Goal: Task Accomplishment & Management: Manage account settings

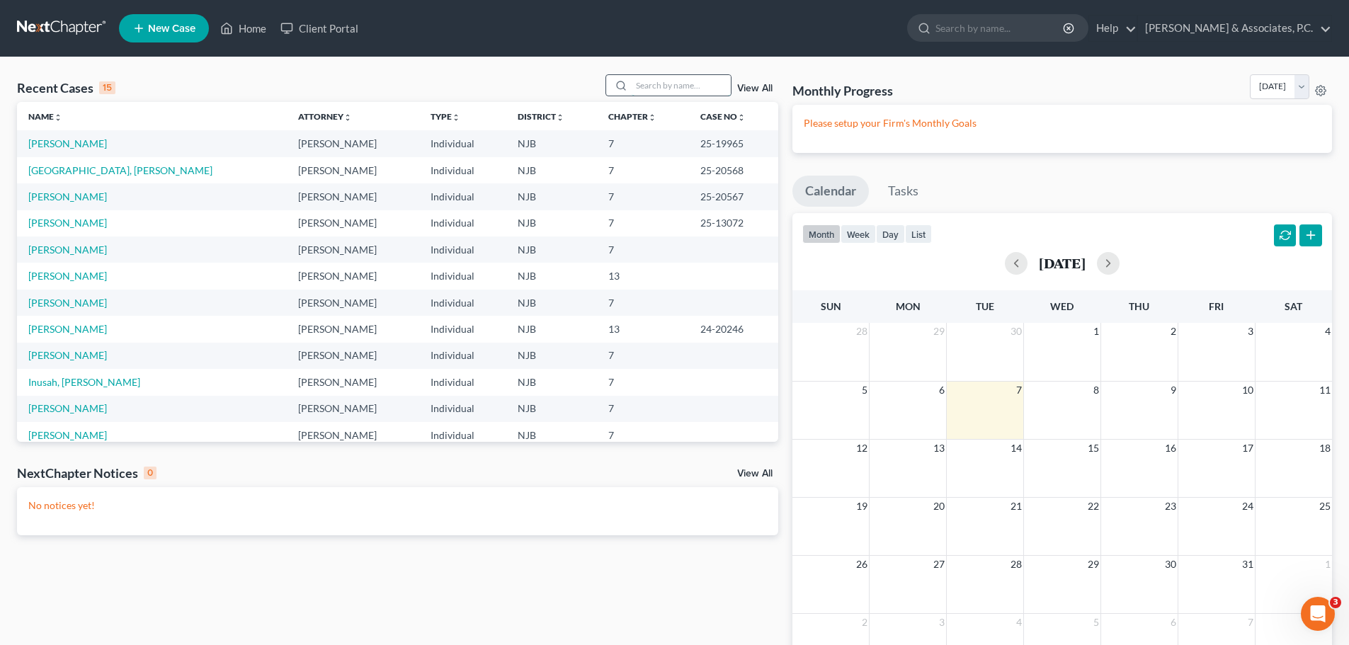
click at [695, 89] on input "search" at bounding box center [681, 85] width 99 height 21
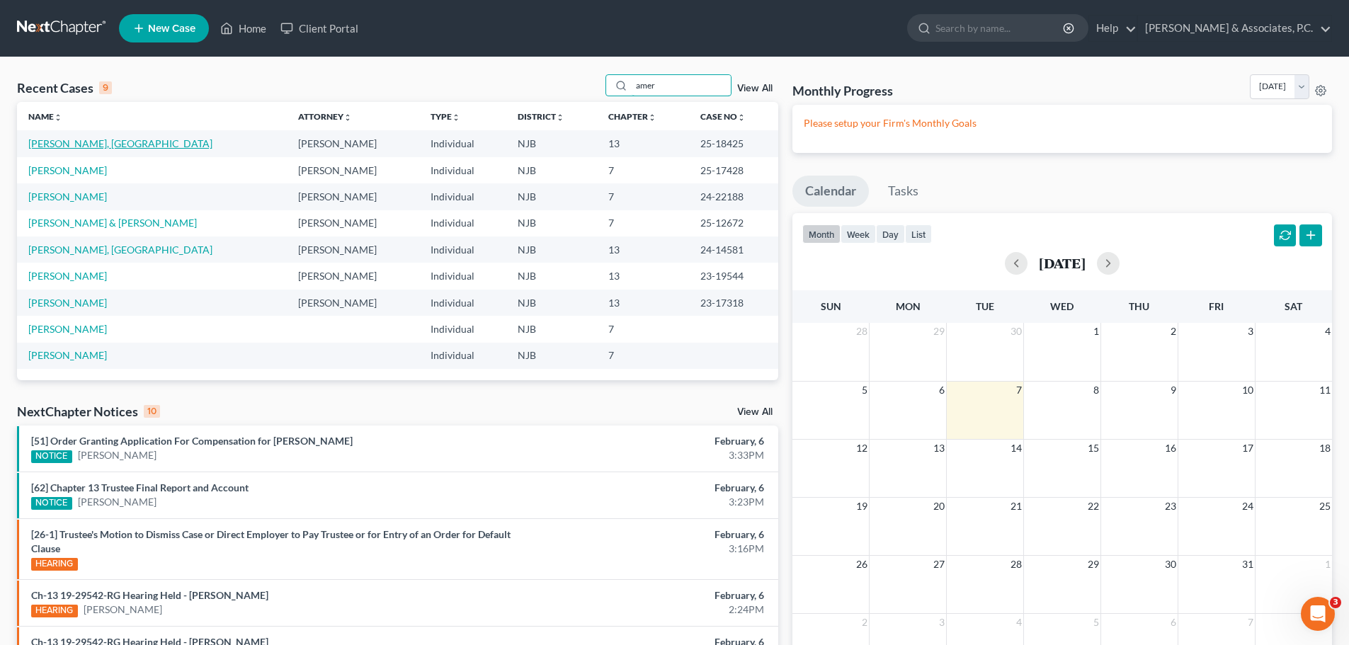
type input "amer"
click at [67, 148] on link "[PERSON_NAME], [GEOGRAPHIC_DATA]" at bounding box center [120, 143] width 184 height 12
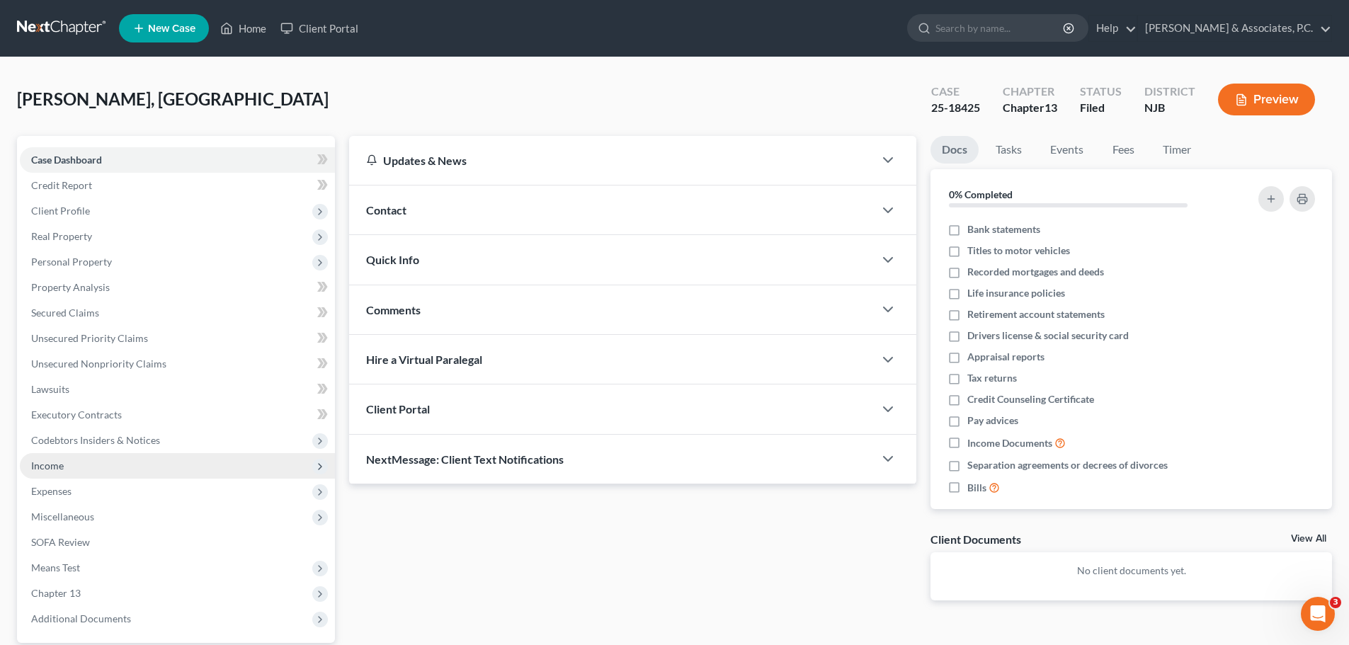
click at [62, 467] on span "Income" at bounding box center [47, 465] width 33 height 12
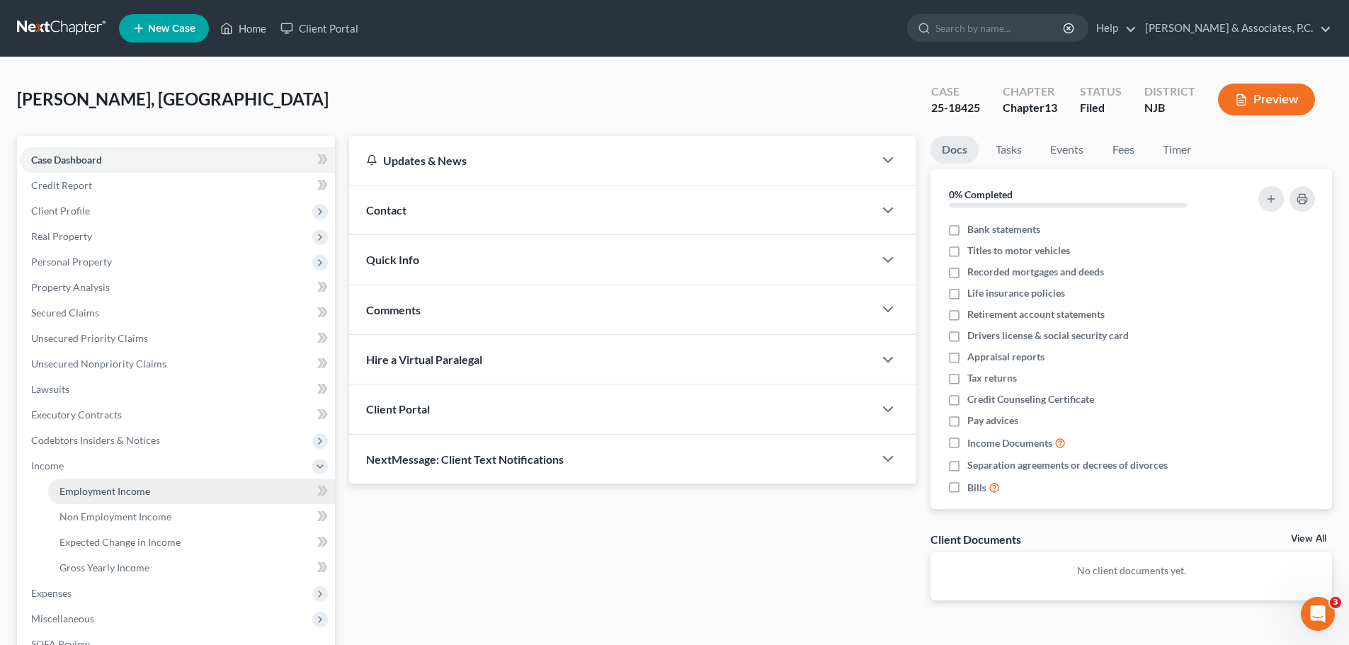
click at [116, 495] on span "Employment Income" at bounding box center [104, 491] width 91 height 12
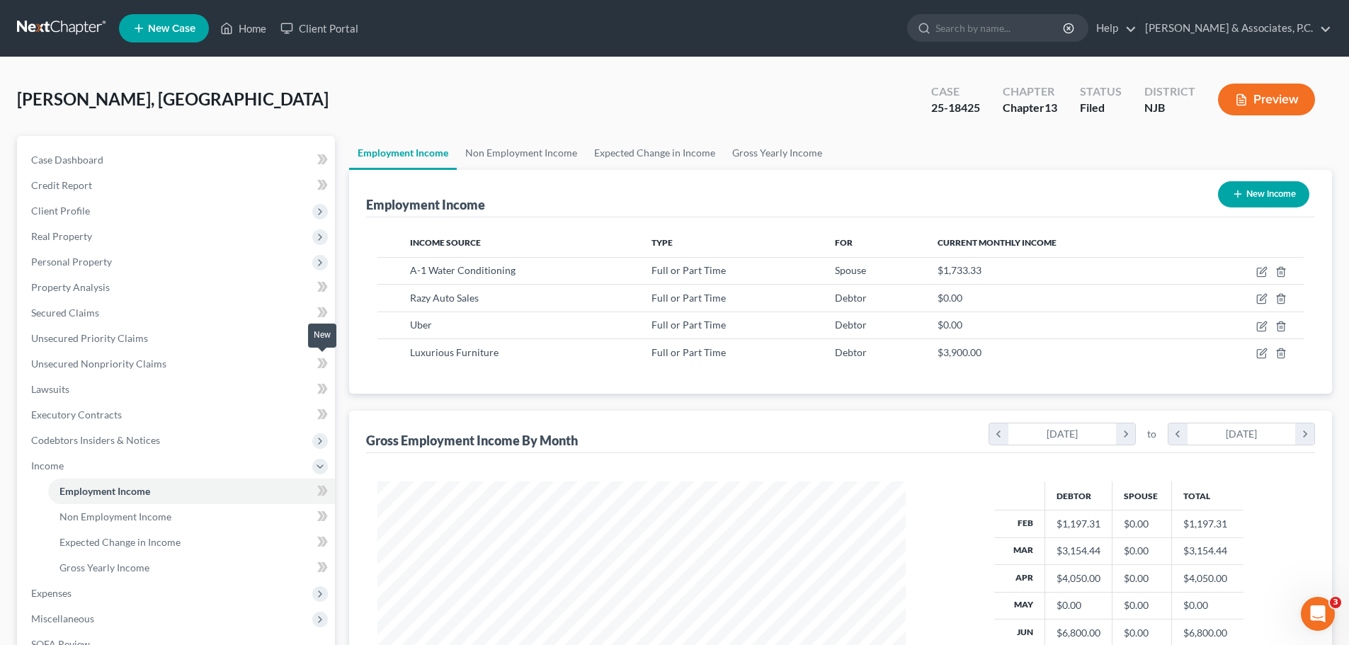
scroll to position [264, 556]
click at [532, 152] on link "Non Employment Income" at bounding box center [521, 153] width 129 height 34
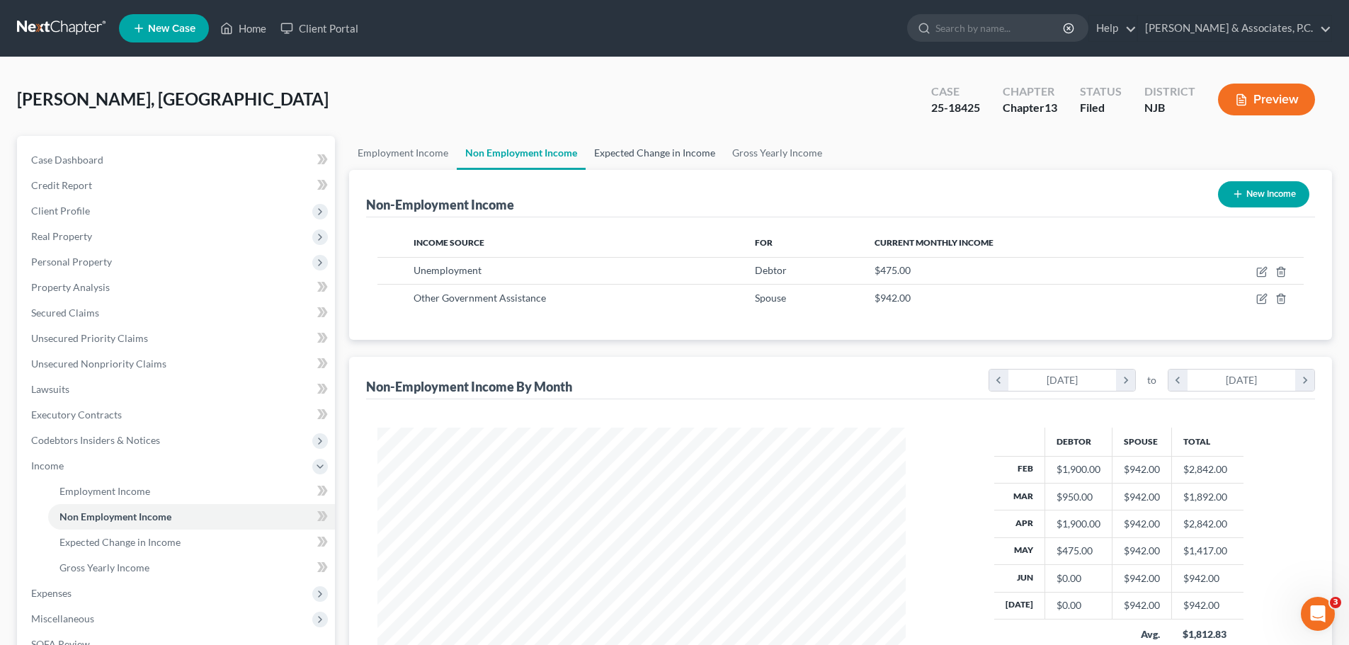
click at [619, 153] on link "Expected Change in Income" at bounding box center [654, 153] width 138 height 34
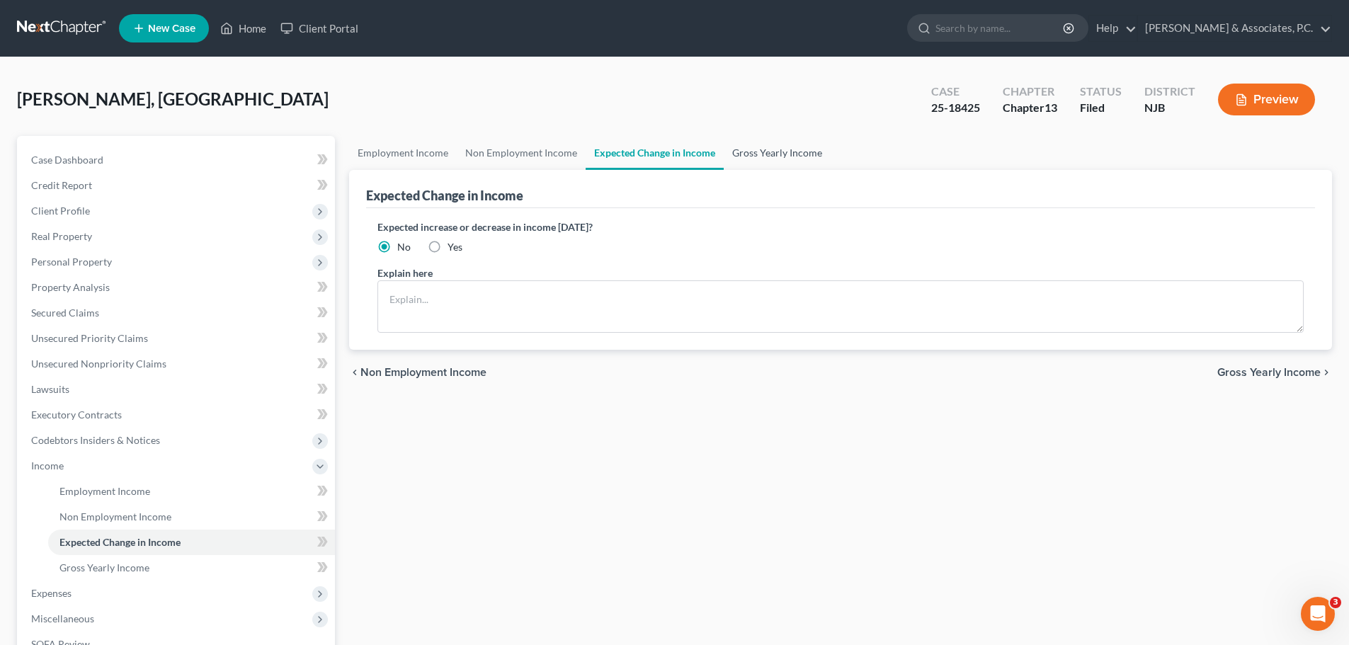
click at [741, 152] on link "Gross Yearly Income" at bounding box center [777, 153] width 107 height 34
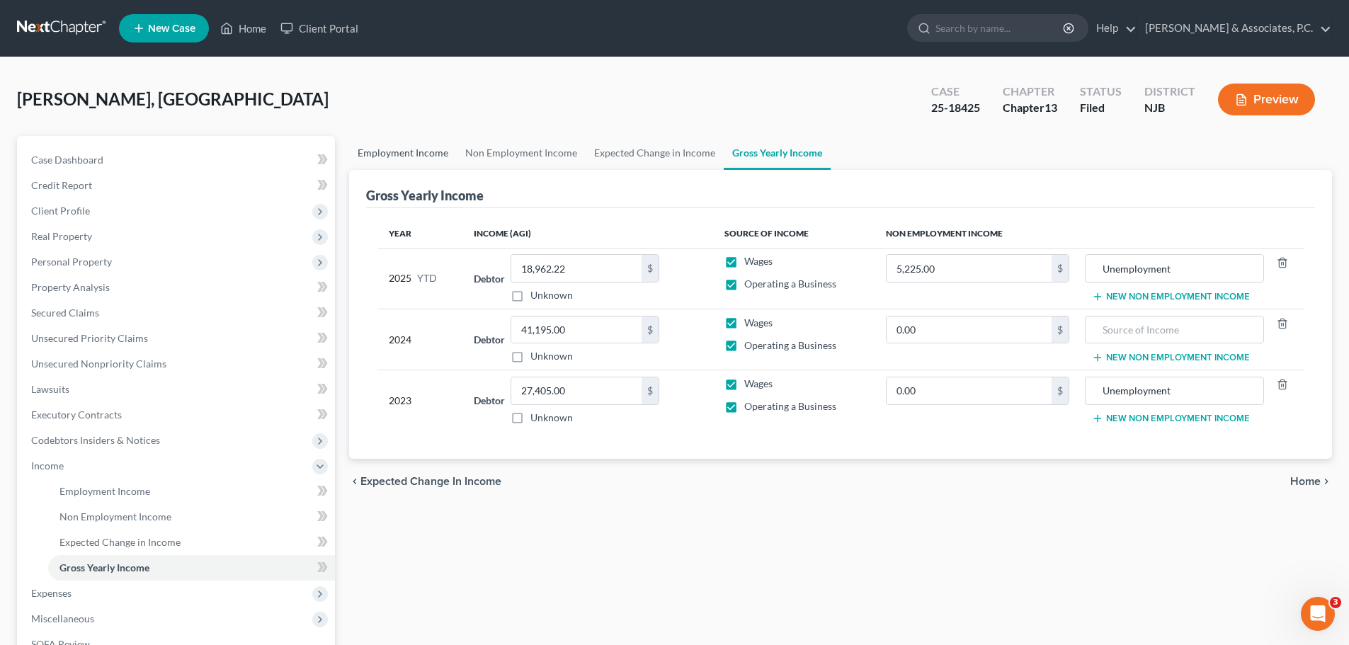
drag, startPoint x: 415, startPoint y: 154, endPoint x: 423, endPoint y: 159, distance: 8.9
click at [415, 154] on link "Employment Income" at bounding box center [403, 153] width 108 height 34
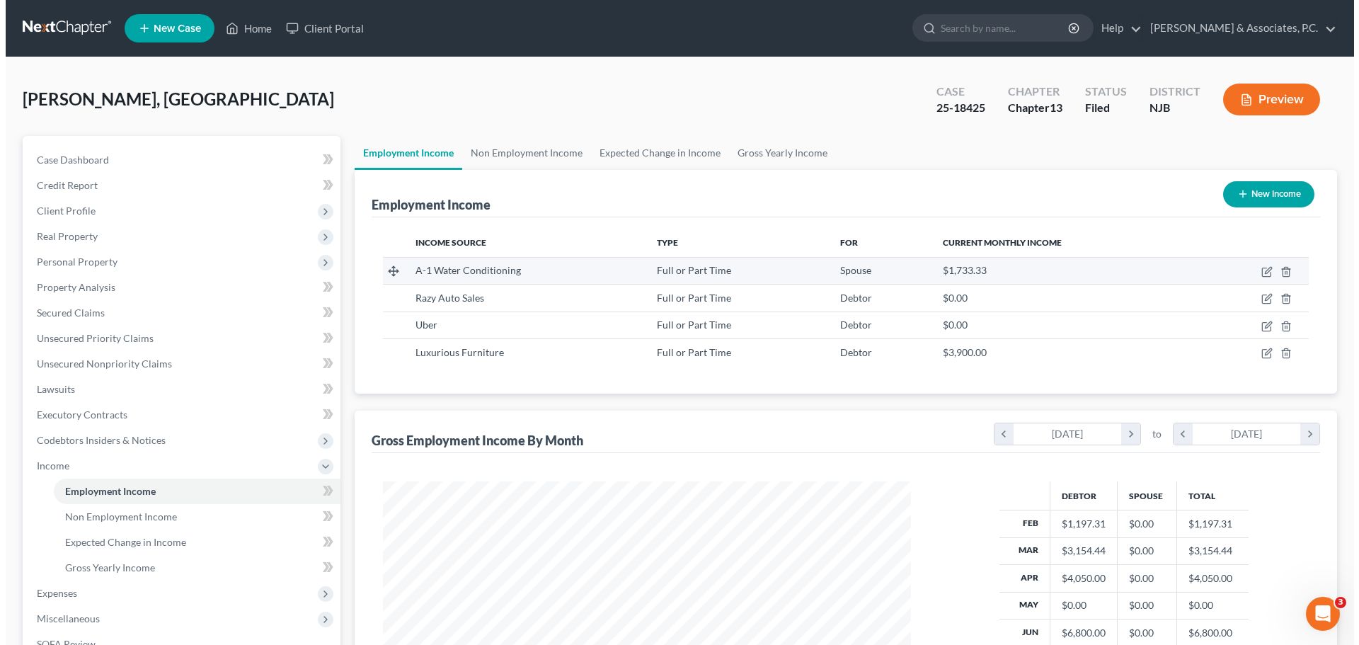
scroll to position [264, 556]
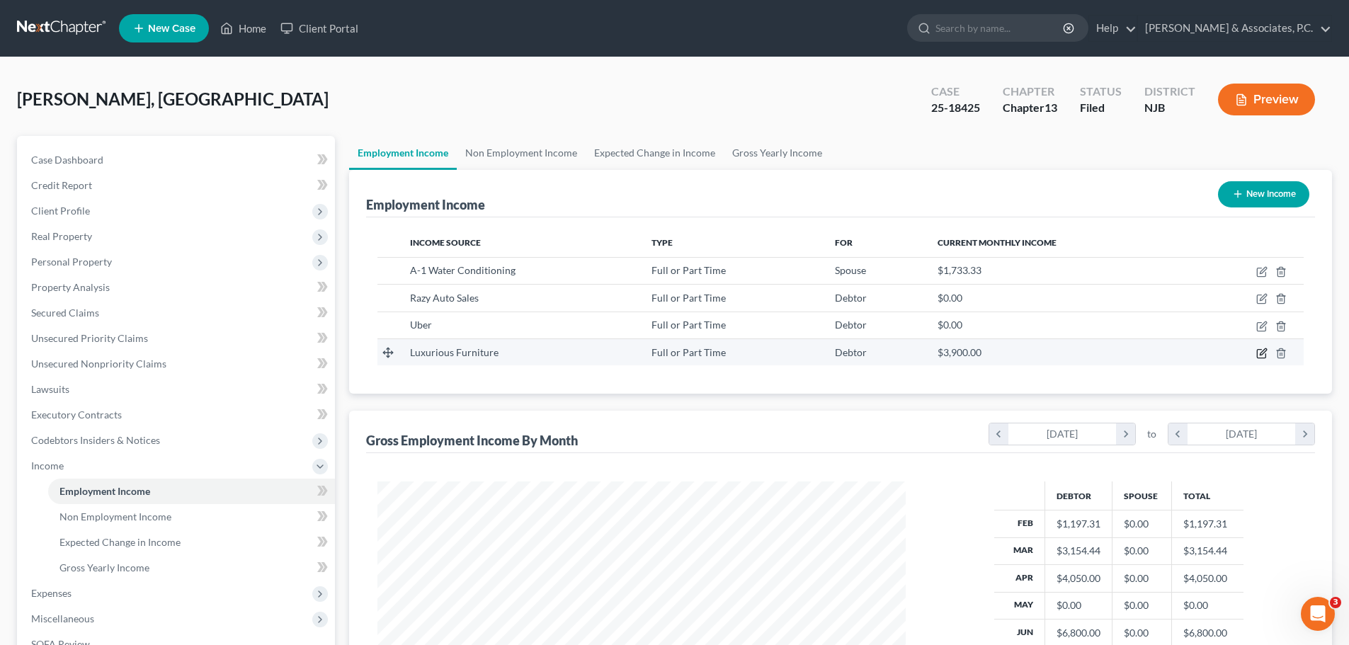
click at [1262, 350] on icon "button" at bounding box center [1261, 353] width 11 height 11
select select "0"
select select "33"
select select "3"
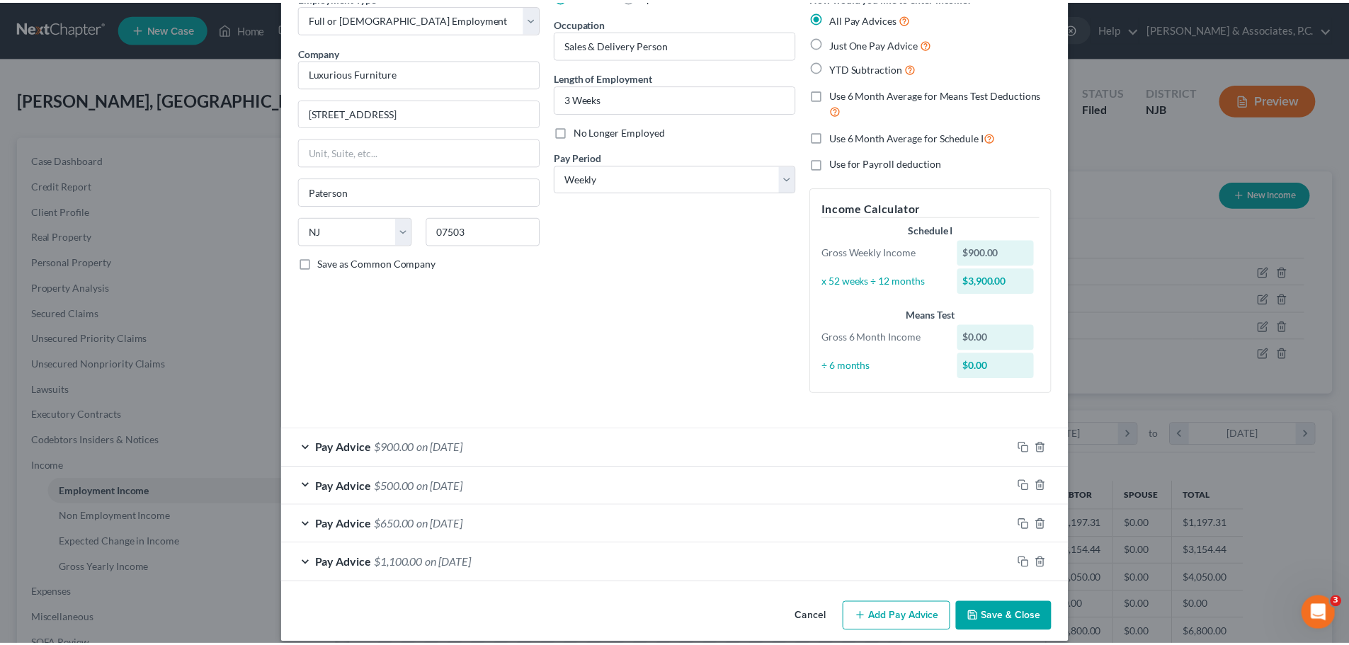
scroll to position [91, 0]
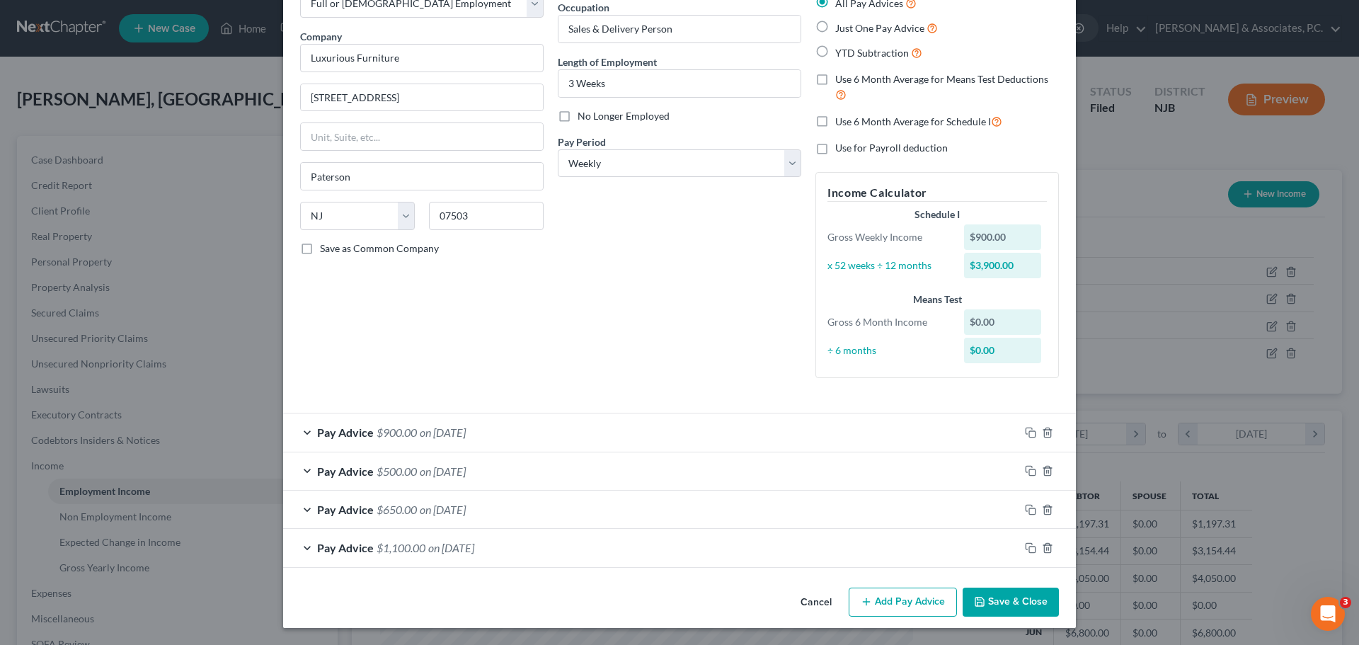
click at [1010, 607] on button "Save & Close" at bounding box center [1011, 603] width 96 height 30
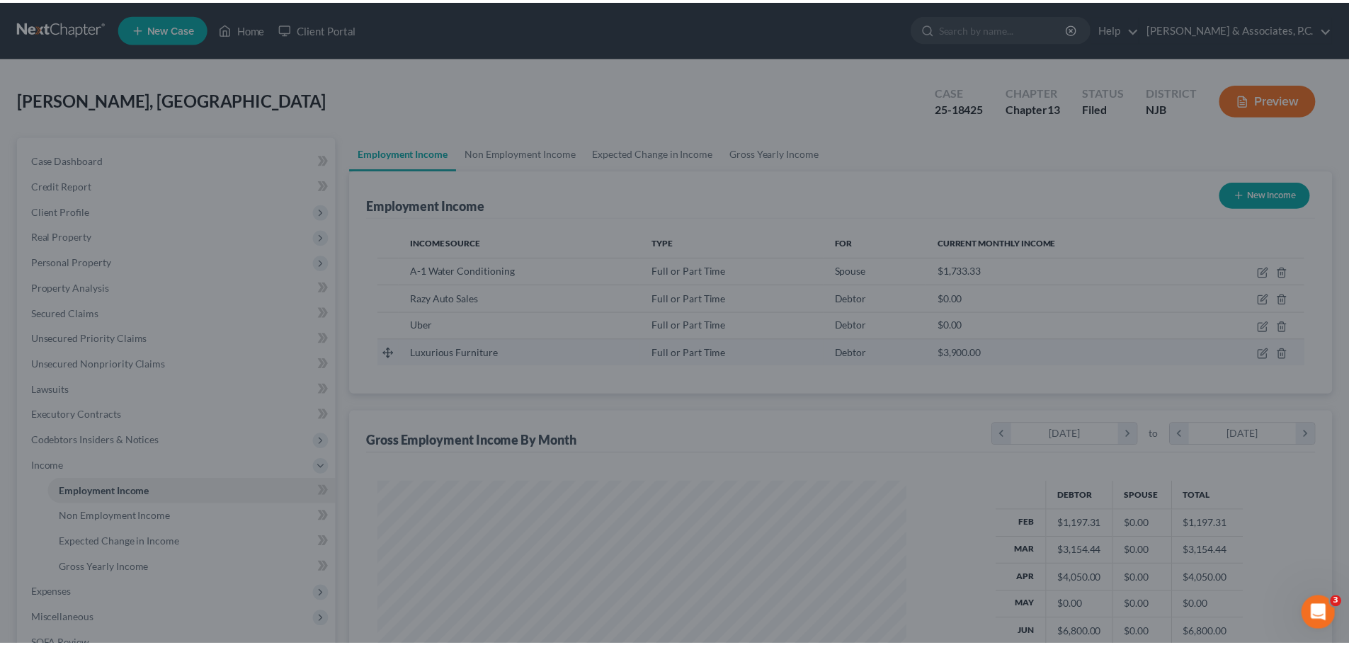
scroll to position [707696, 707404]
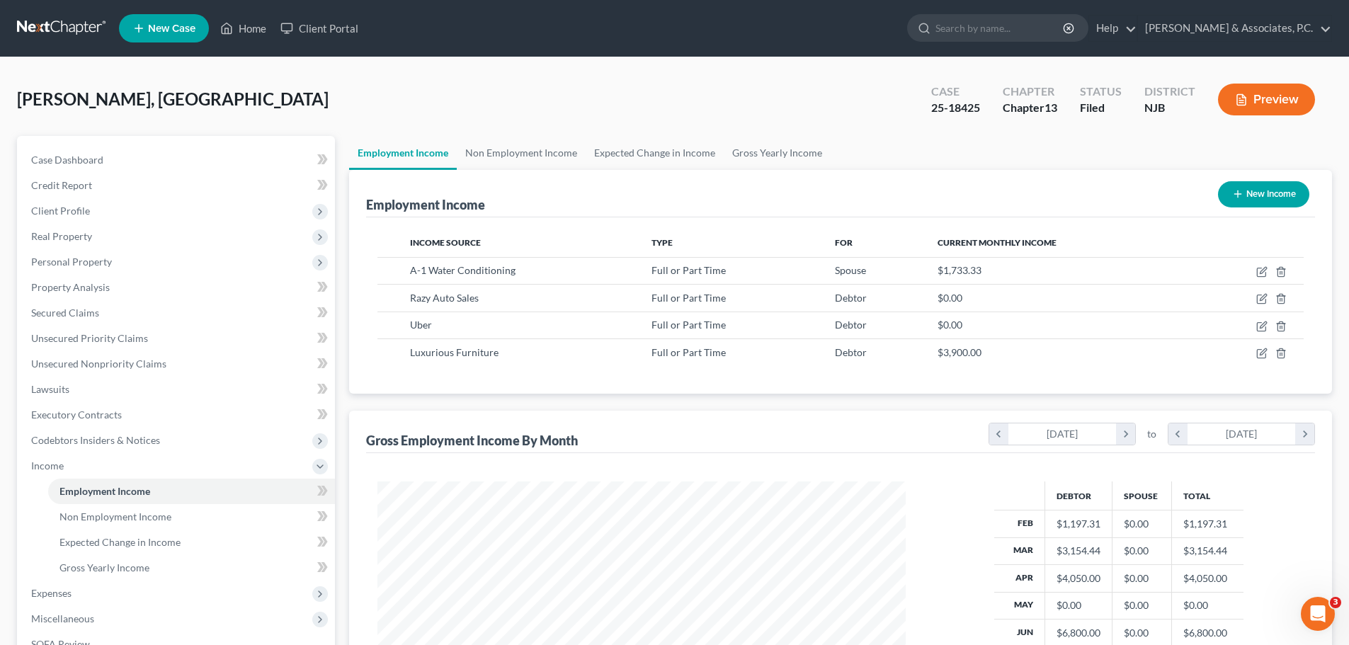
click at [782, 96] on div "[PERSON_NAME], Amer Upgraded Case 25-18425 Chapter Chapter 13 Status [GEOGRAPHI…" at bounding box center [674, 105] width 1315 height 62
